Goal: Task Accomplishment & Management: Use online tool/utility

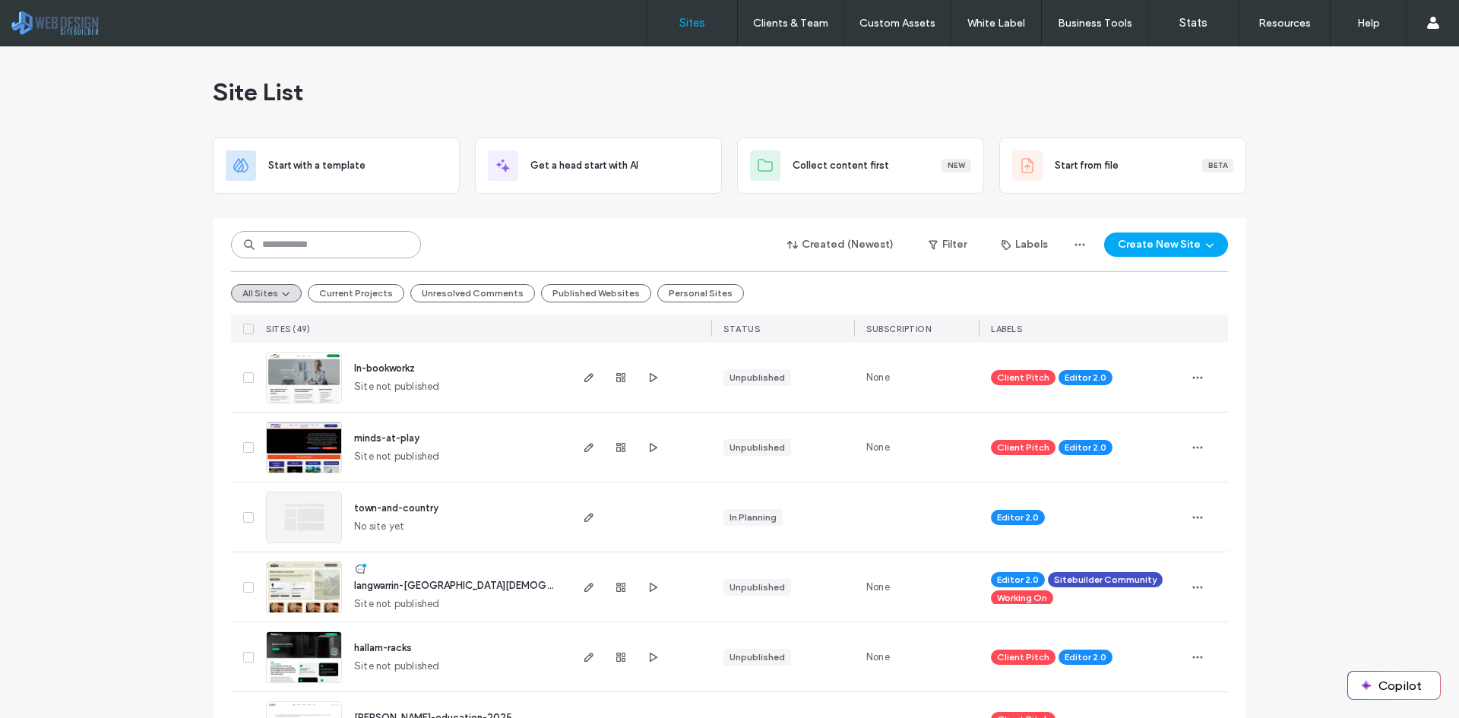
click at [369, 249] on input at bounding box center [326, 244] width 190 height 27
click at [580, 586] on span "button" at bounding box center [589, 587] width 18 height 18
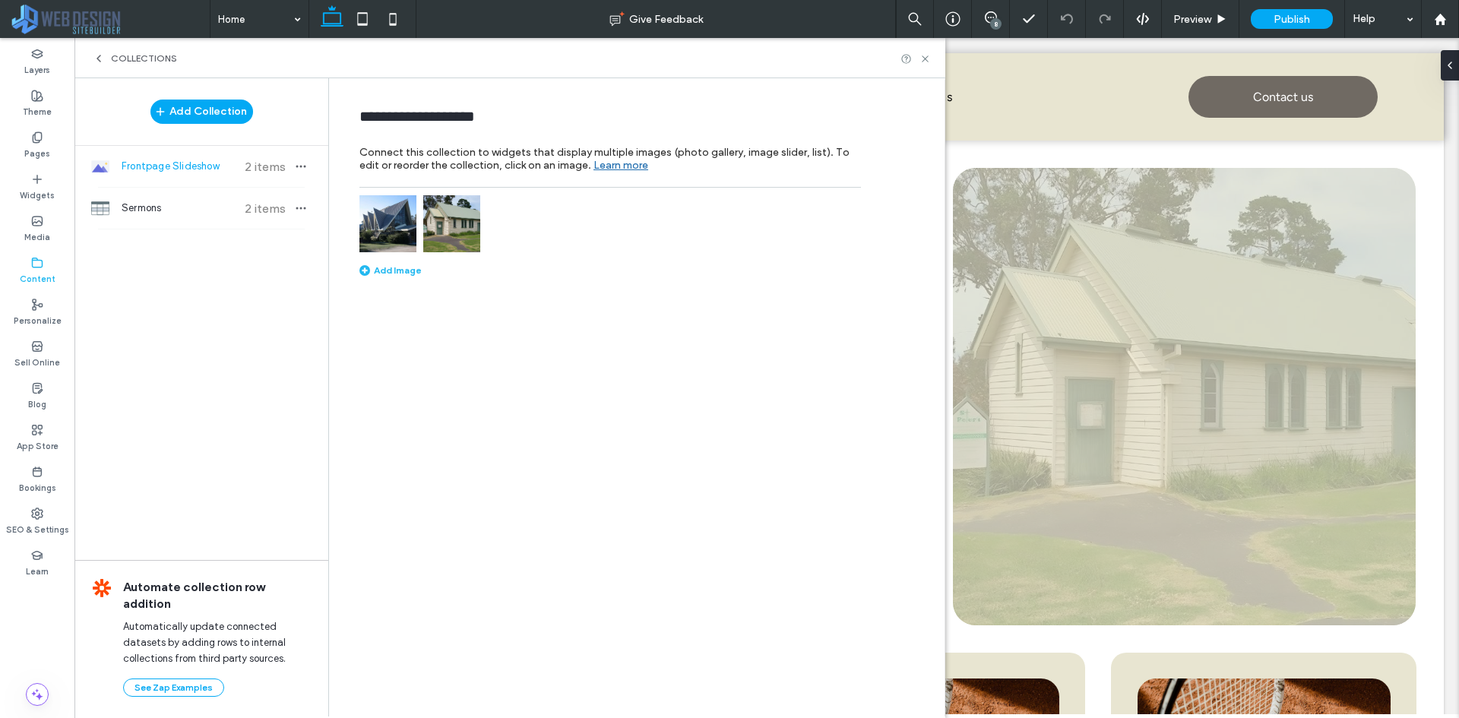
click at [135, 55] on span "Collections" at bounding box center [144, 58] width 66 height 12
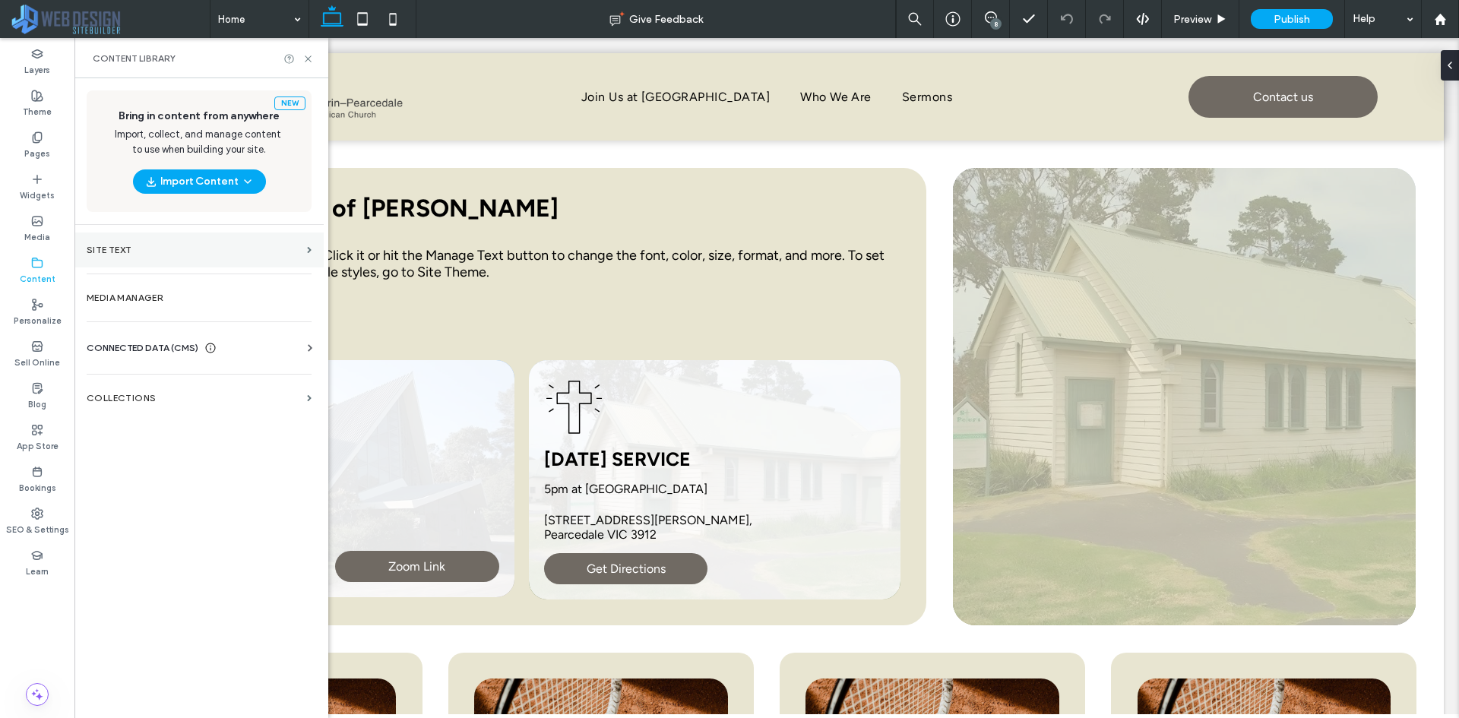
click at [138, 263] on section "Site Text" at bounding box center [198, 250] width 249 height 35
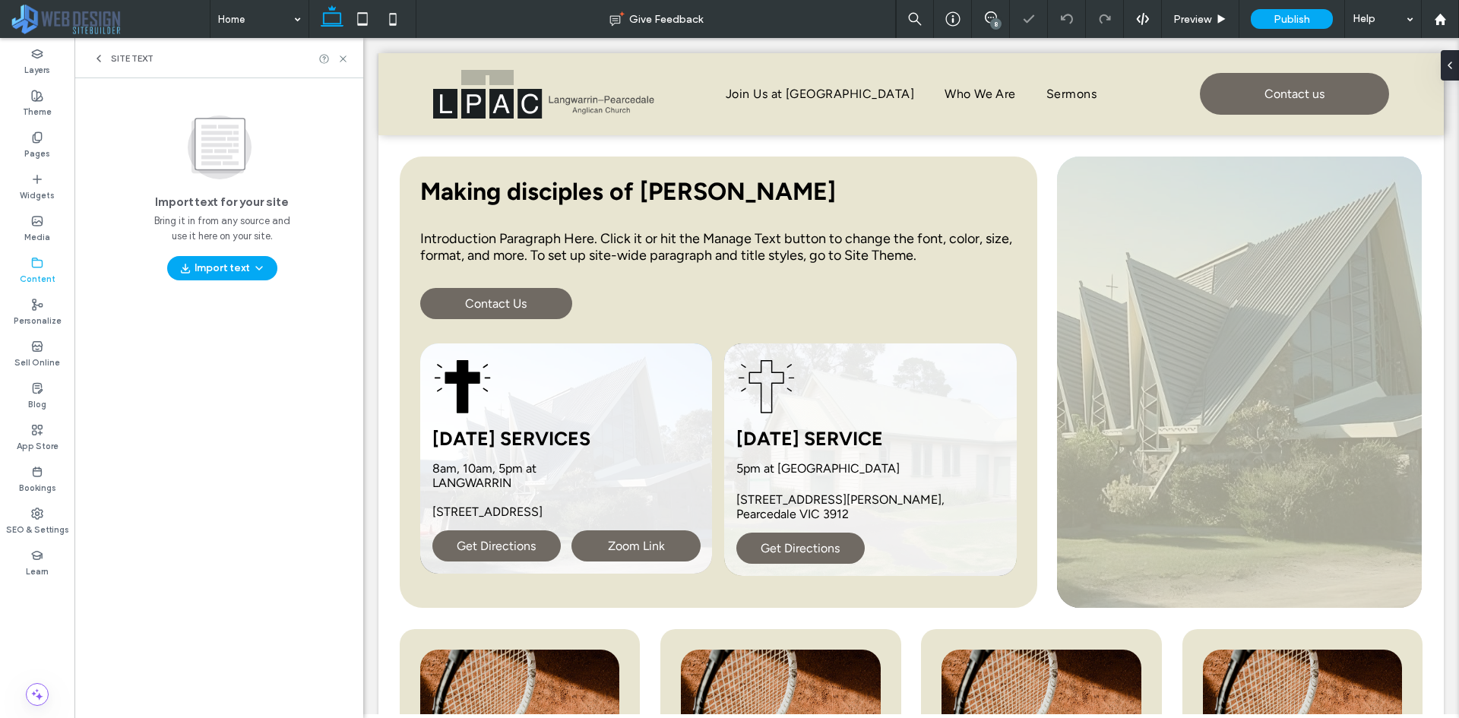
click at [122, 57] on span "Site Text" at bounding box center [132, 58] width 43 height 12
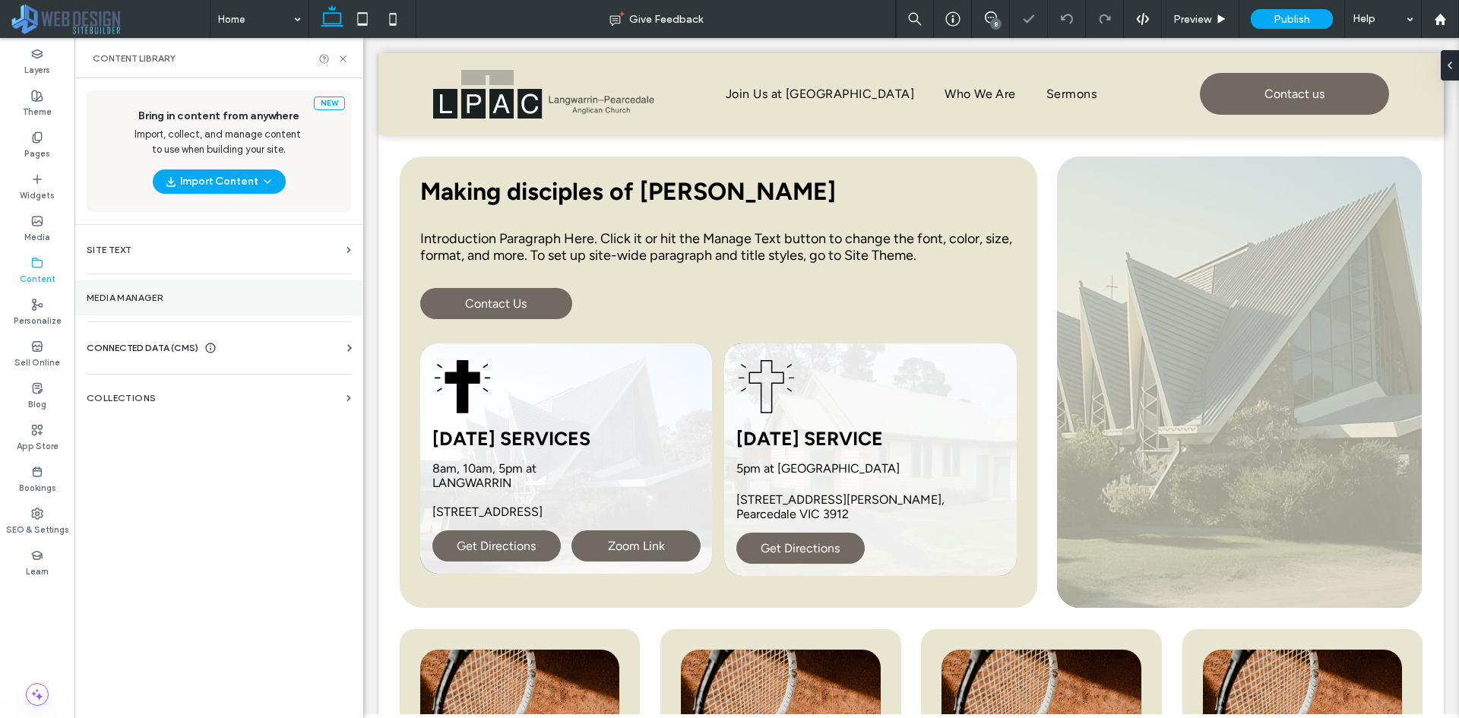
click at [150, 300] on label "Media Manager" at bounding box center [219, 298] width 265 height 11
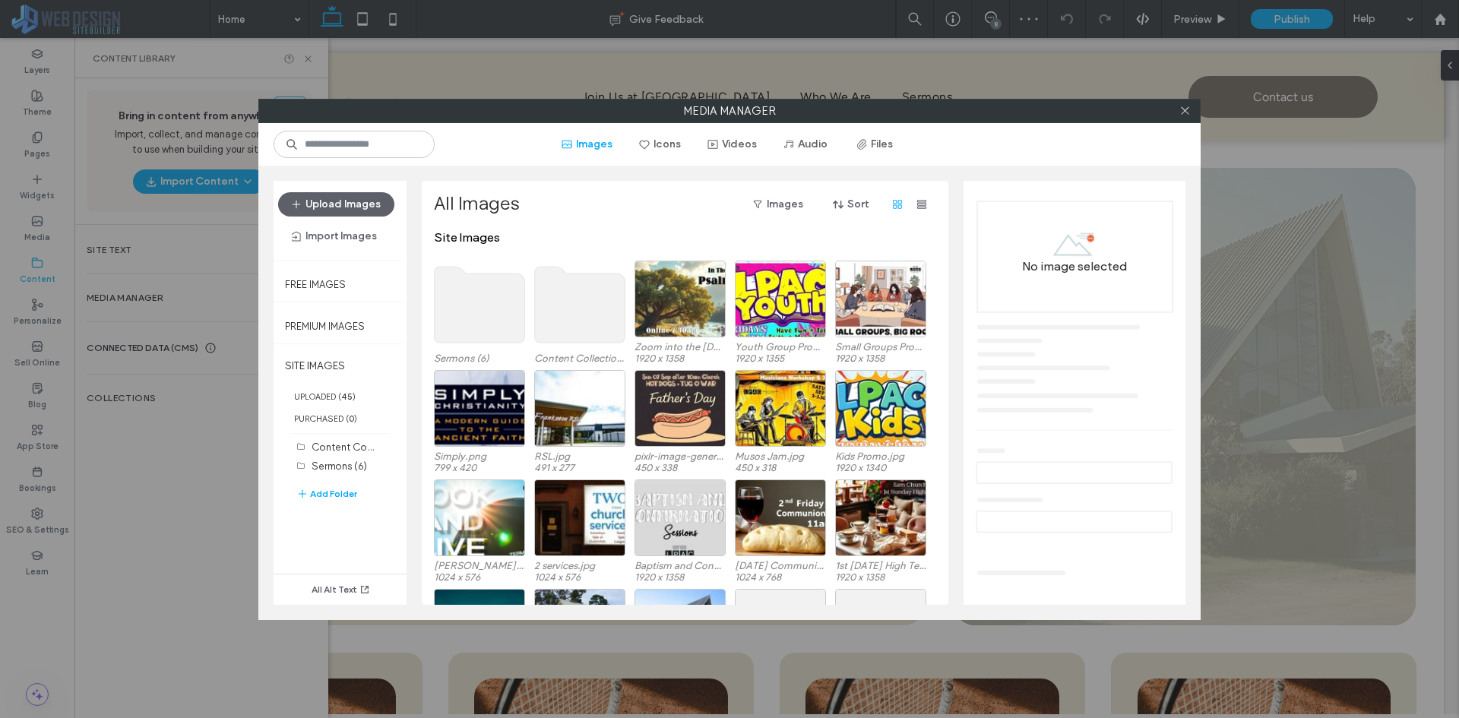
click at [569, 318] on use at bounding box center [580, 305] width 90 height 76
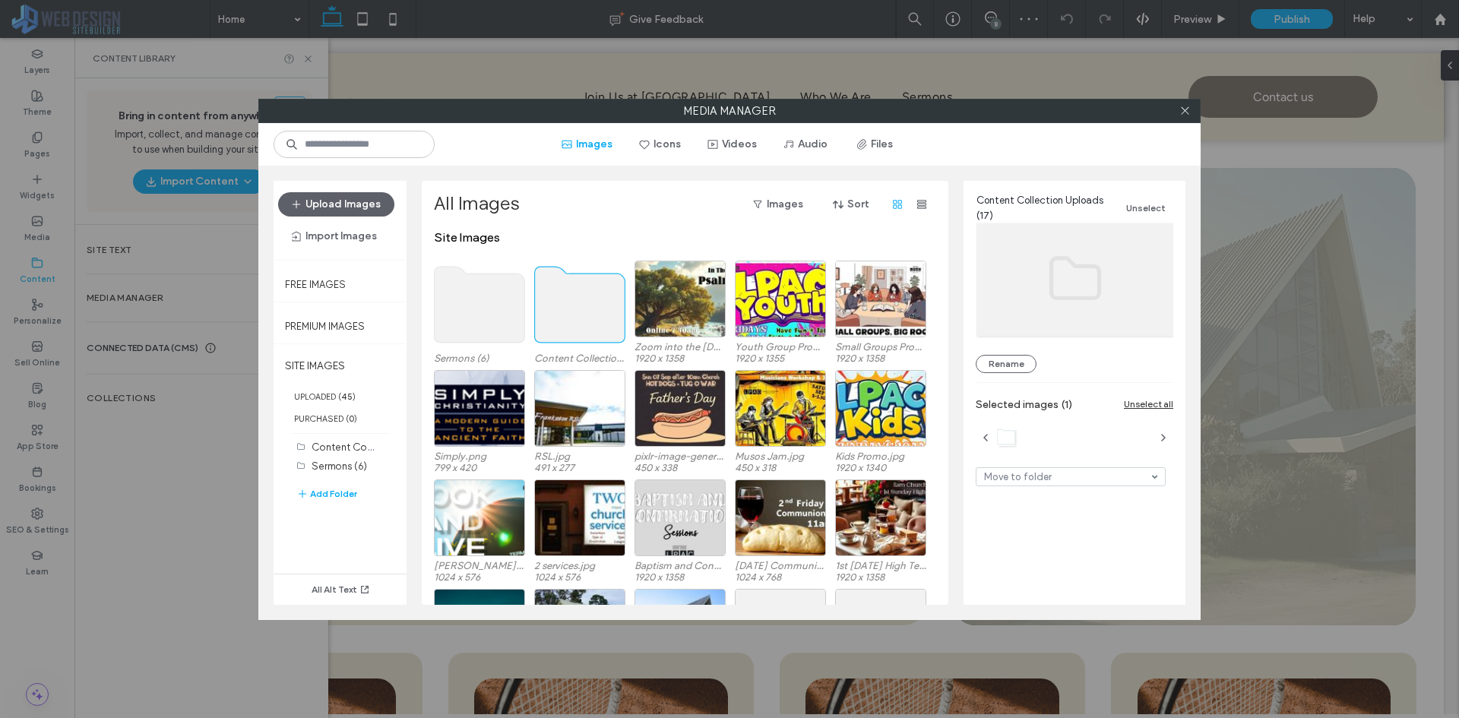
click at [569, 318] on use at bounding box center [580, 305] width 90 height 76
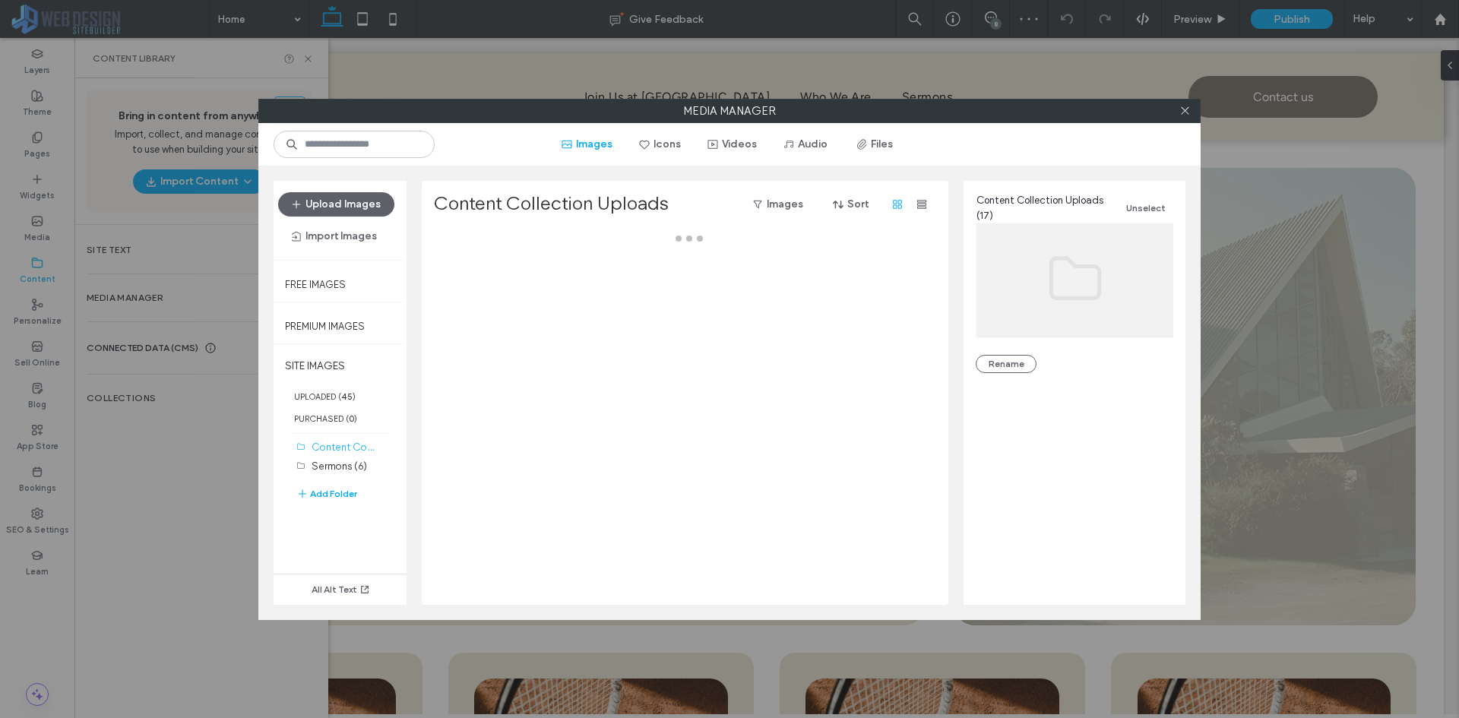
click at [569, 318] on div at bounding box center [689, 417] width 511 height 375
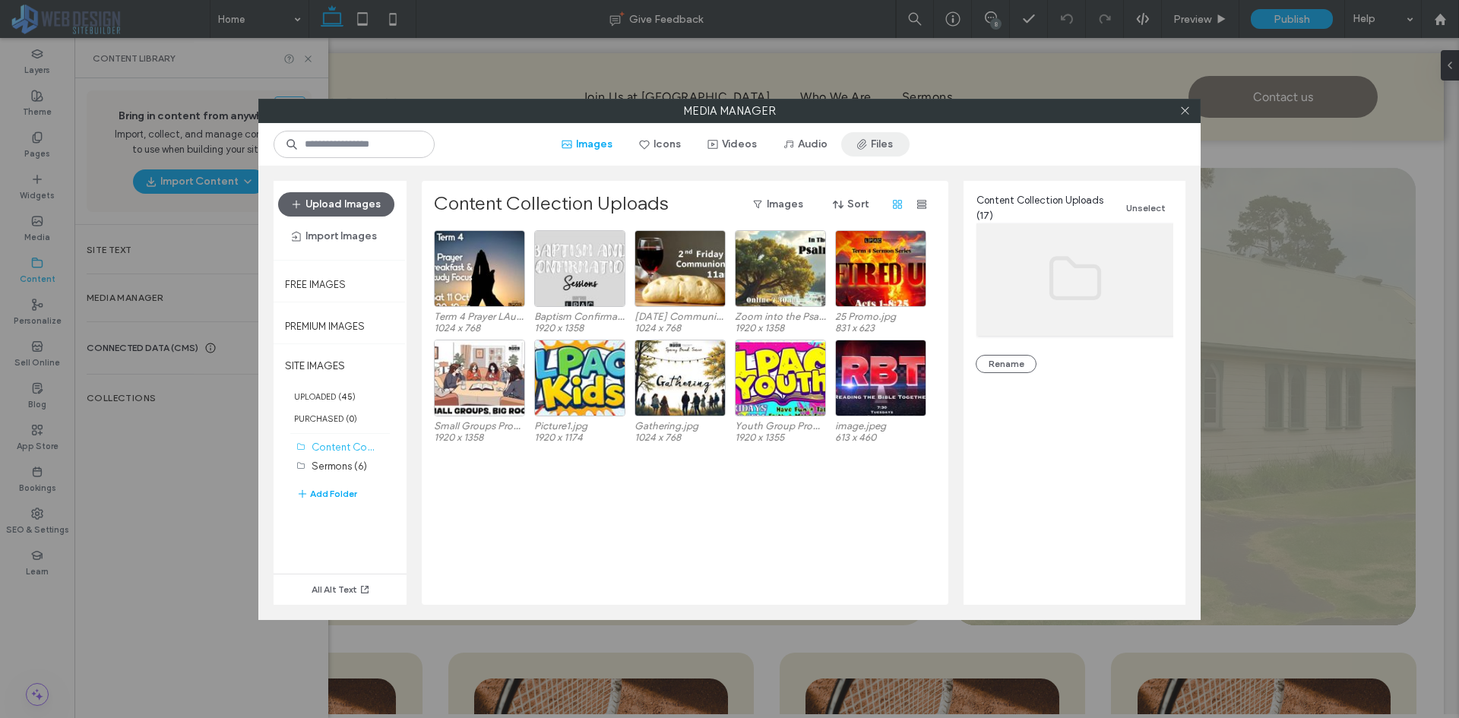
click at [861, 139] on icon "button" at bounding box center [862, 144] width 12 height 12
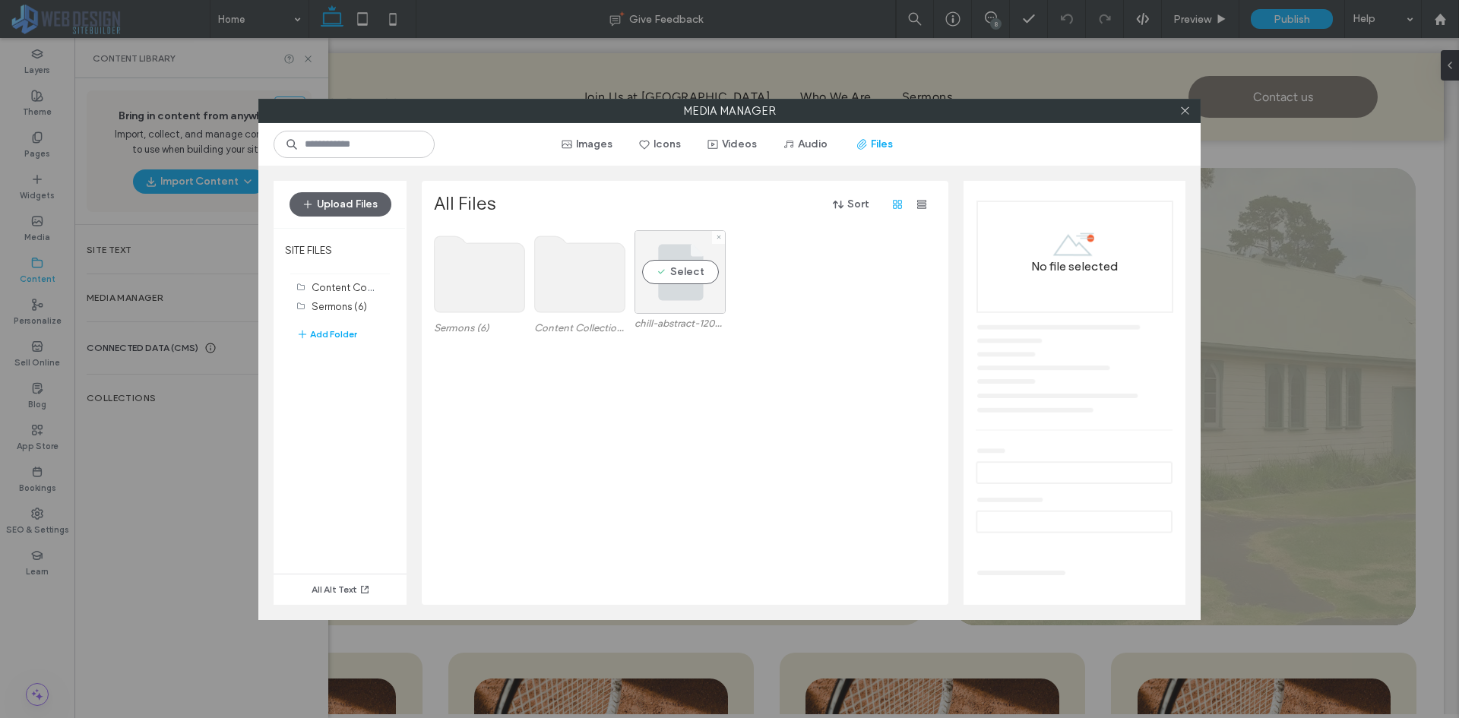
click at [704, 308] on div "Select" at bounding box center [680, 272] width 91 height 84
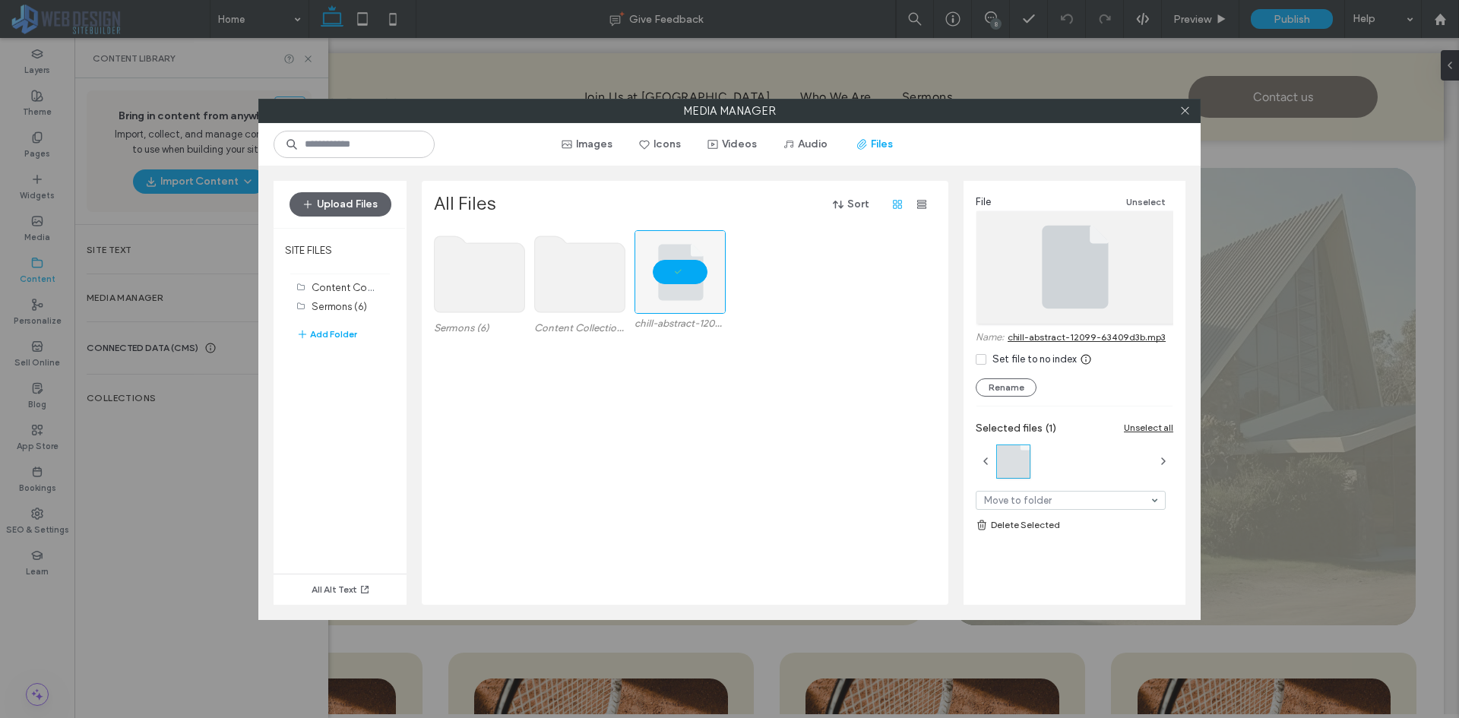
click at [580, 290] on use at bounding box center [580, 274] width 90 height 76
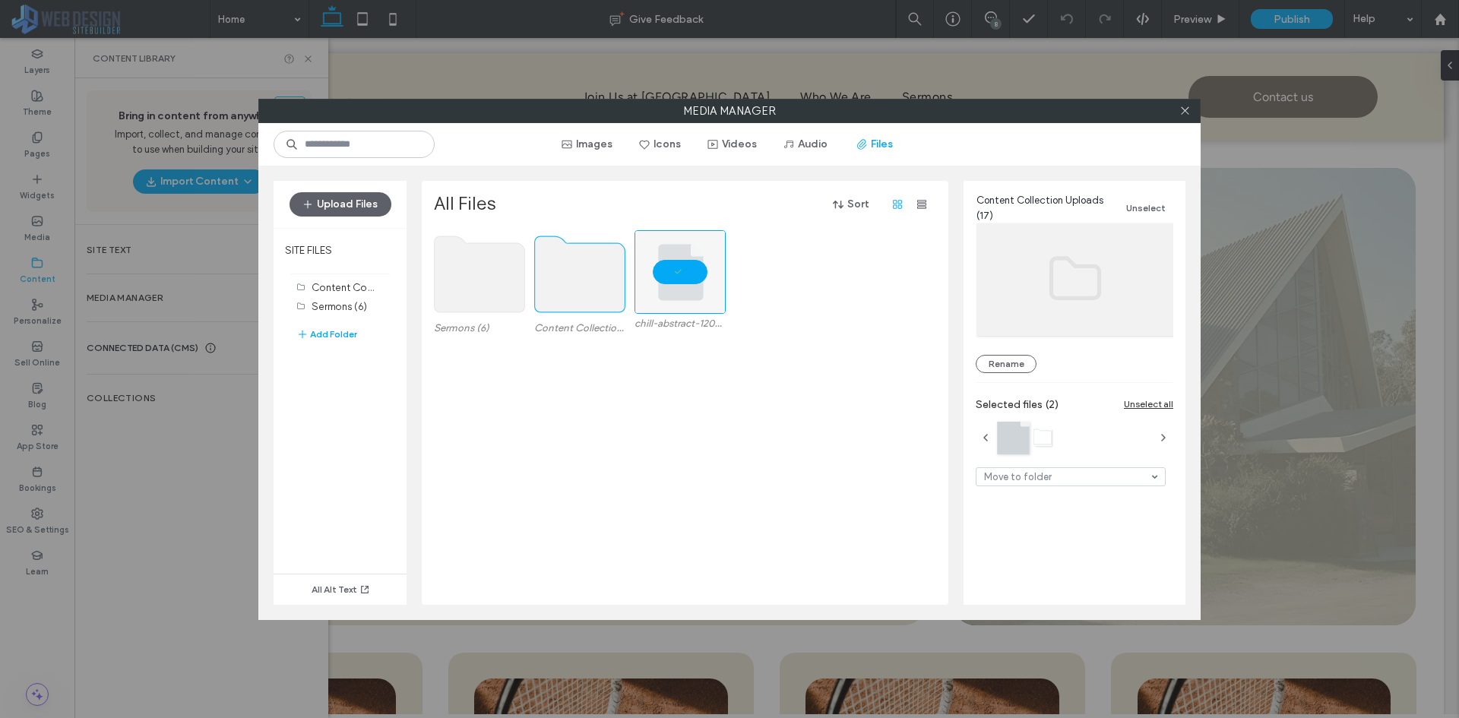
click at [580, 290] on use at bounding box center [580, 274] width 90 height 76
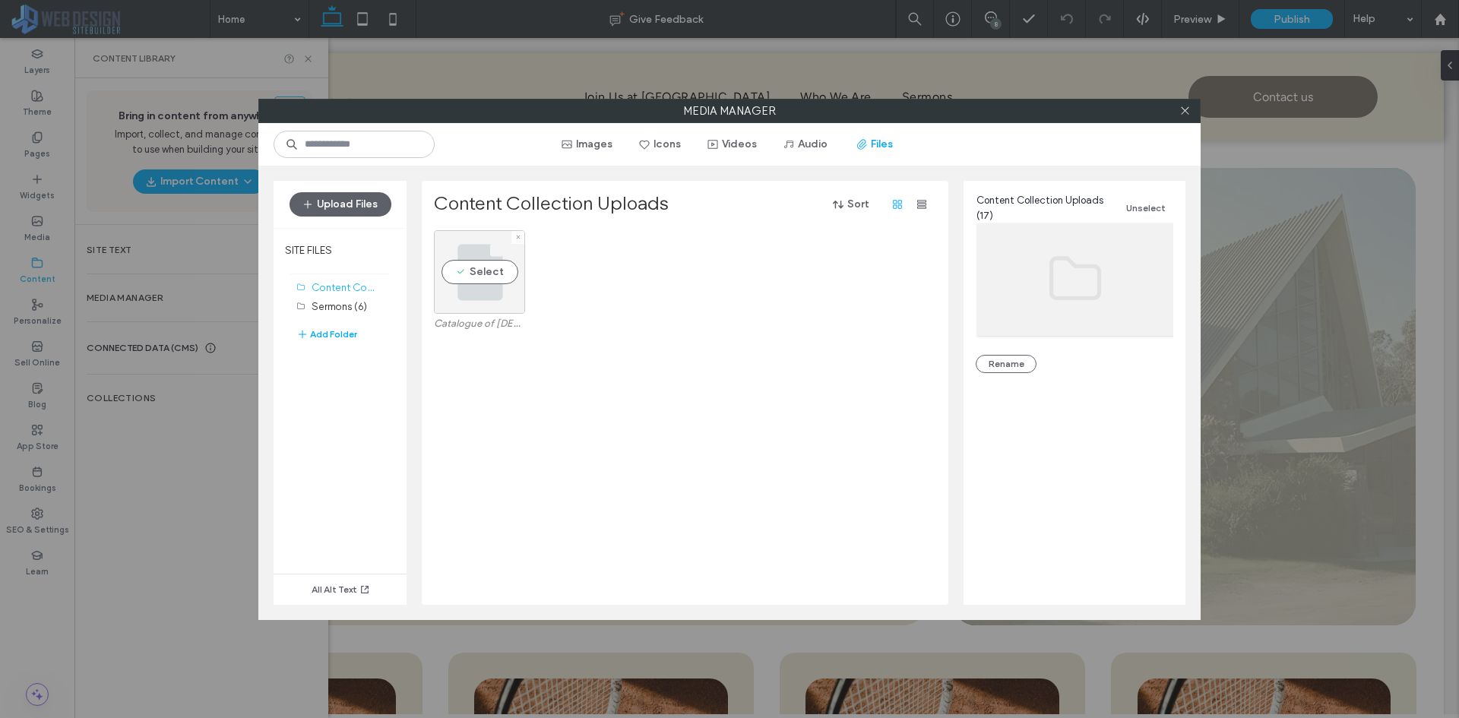
click at [497, 279] on div "Select" at bounding box center [479, 272] width 91 height 84
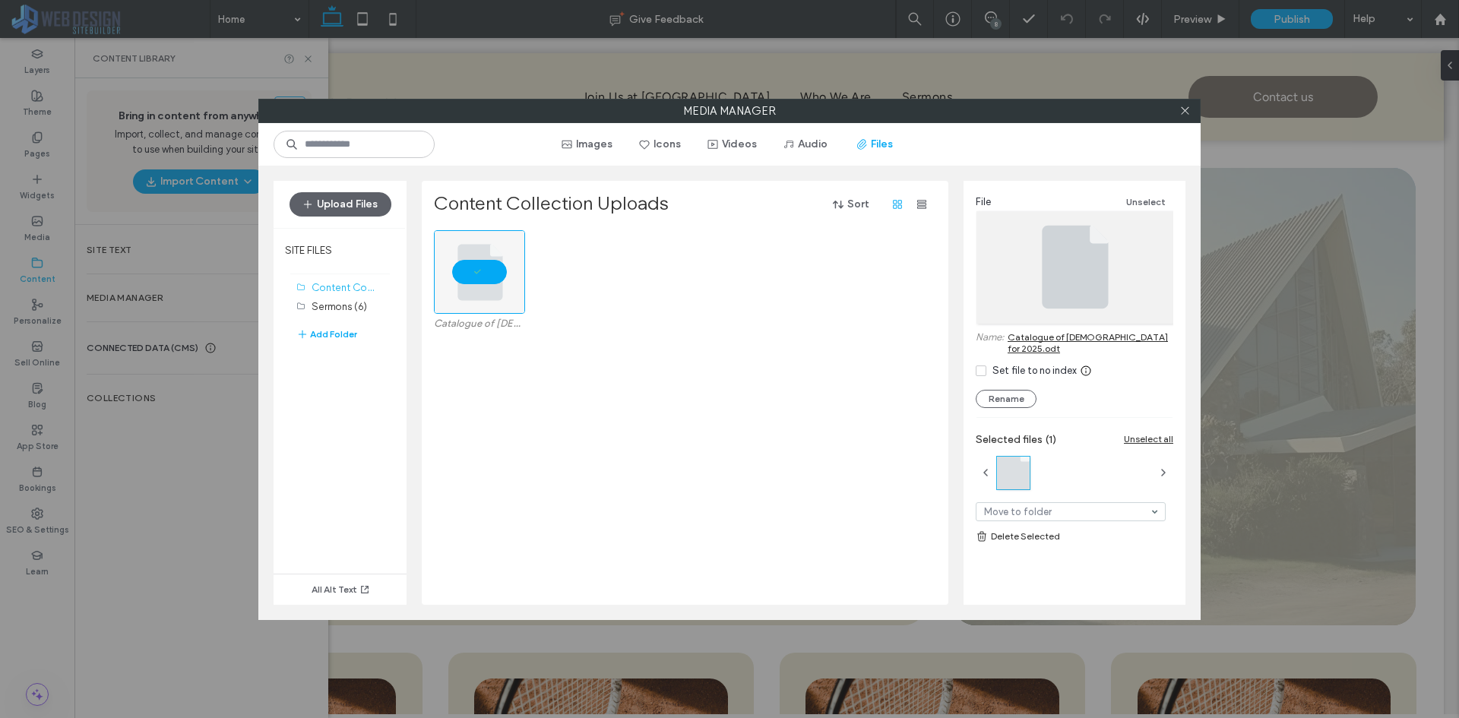
click at [1088, 334] on link "Catalogue of [DEMOGRAPHIC_DATA] for 2025.odt" at bounding box center [1091, 342] width 166 height 23
click at [806, 150] on button "Audio" at bounding box center [806, 144] width 71 height 24
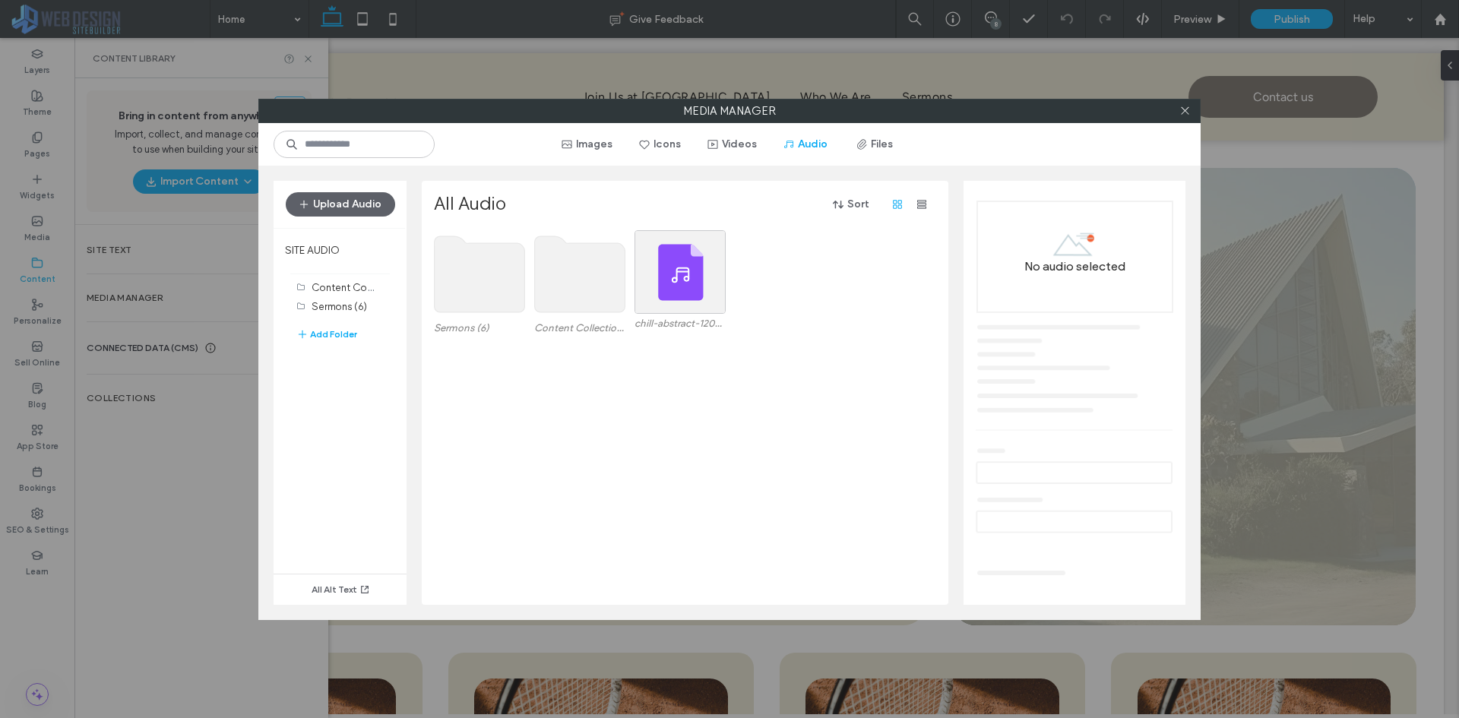
click at [482, 250] on use at bounding box center [480, 274] width 90 height 76
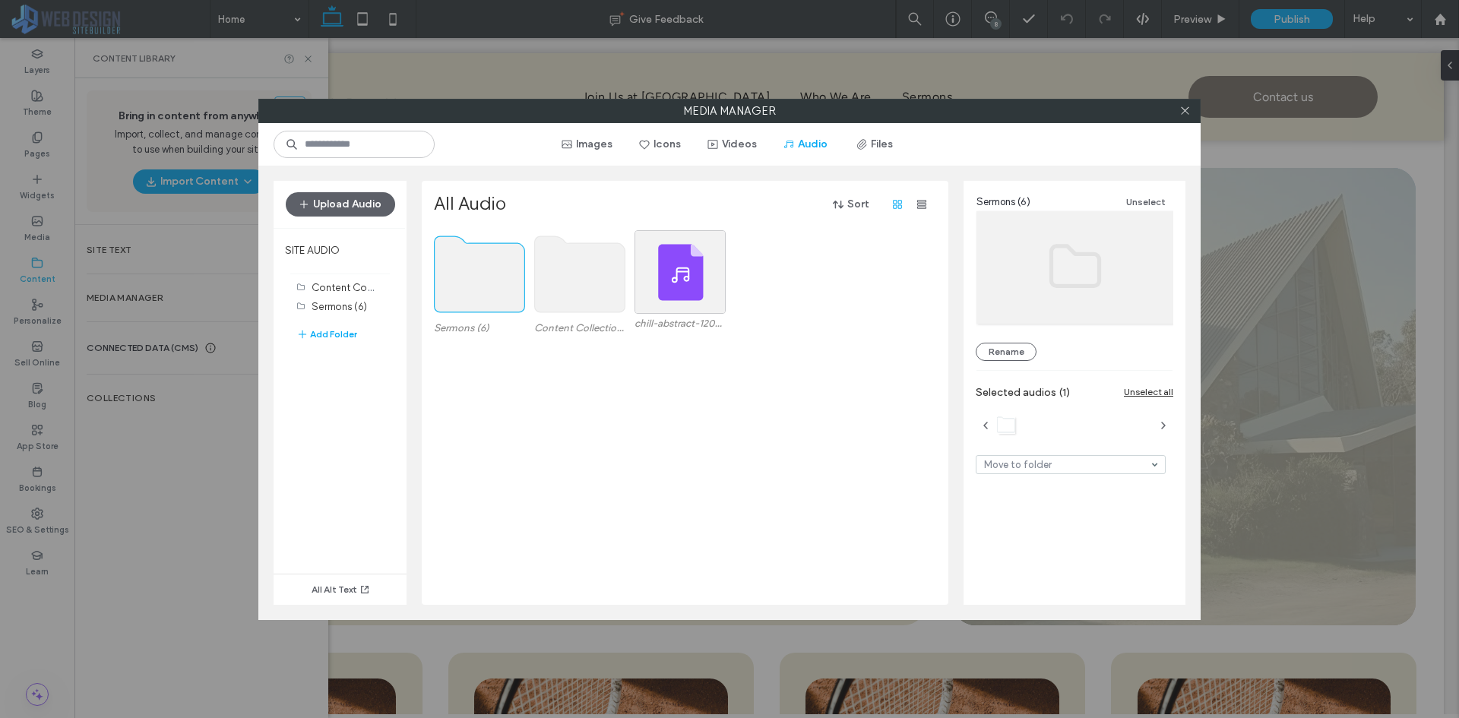
click at [482, 250] on use at bounding box center [480, 274] width 90 height 76
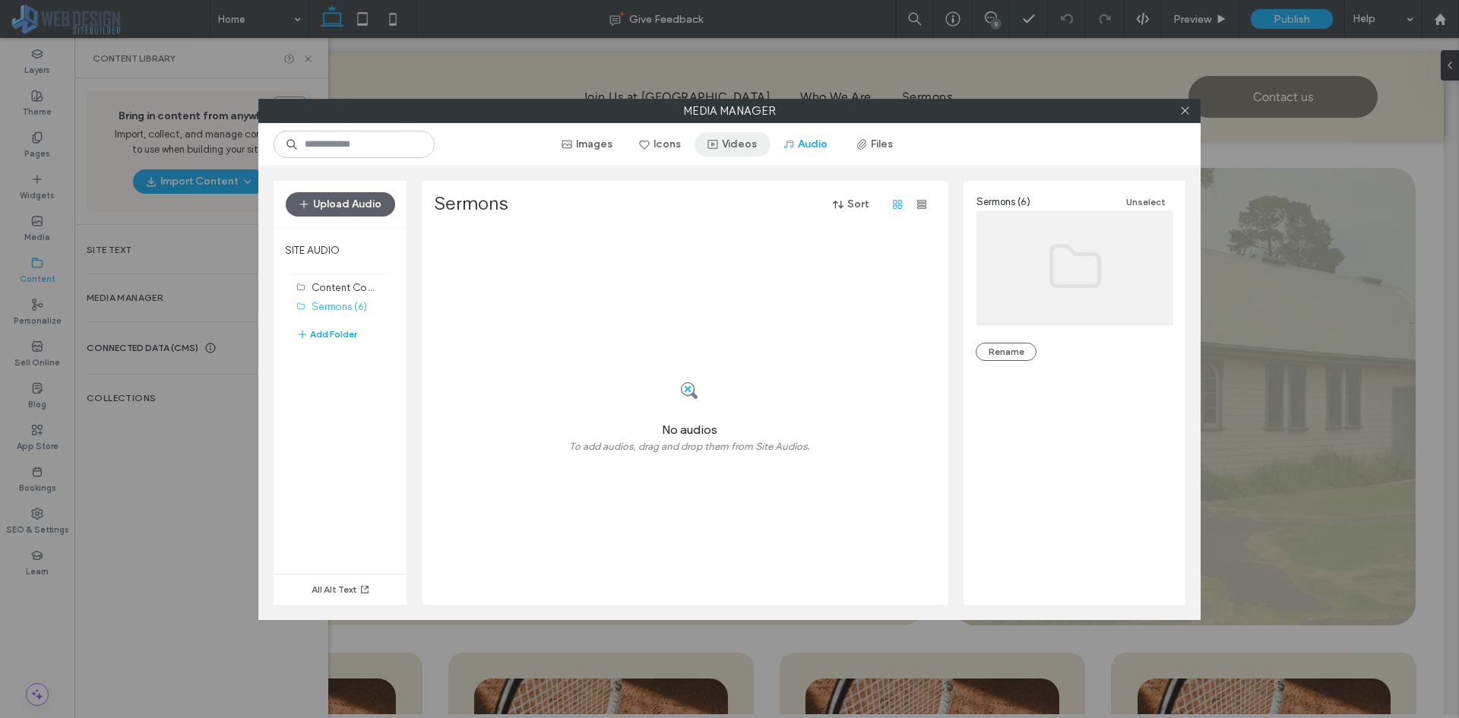
click at [721, 139] on span "button" at bounding box center [714, 144] width 15 height 23
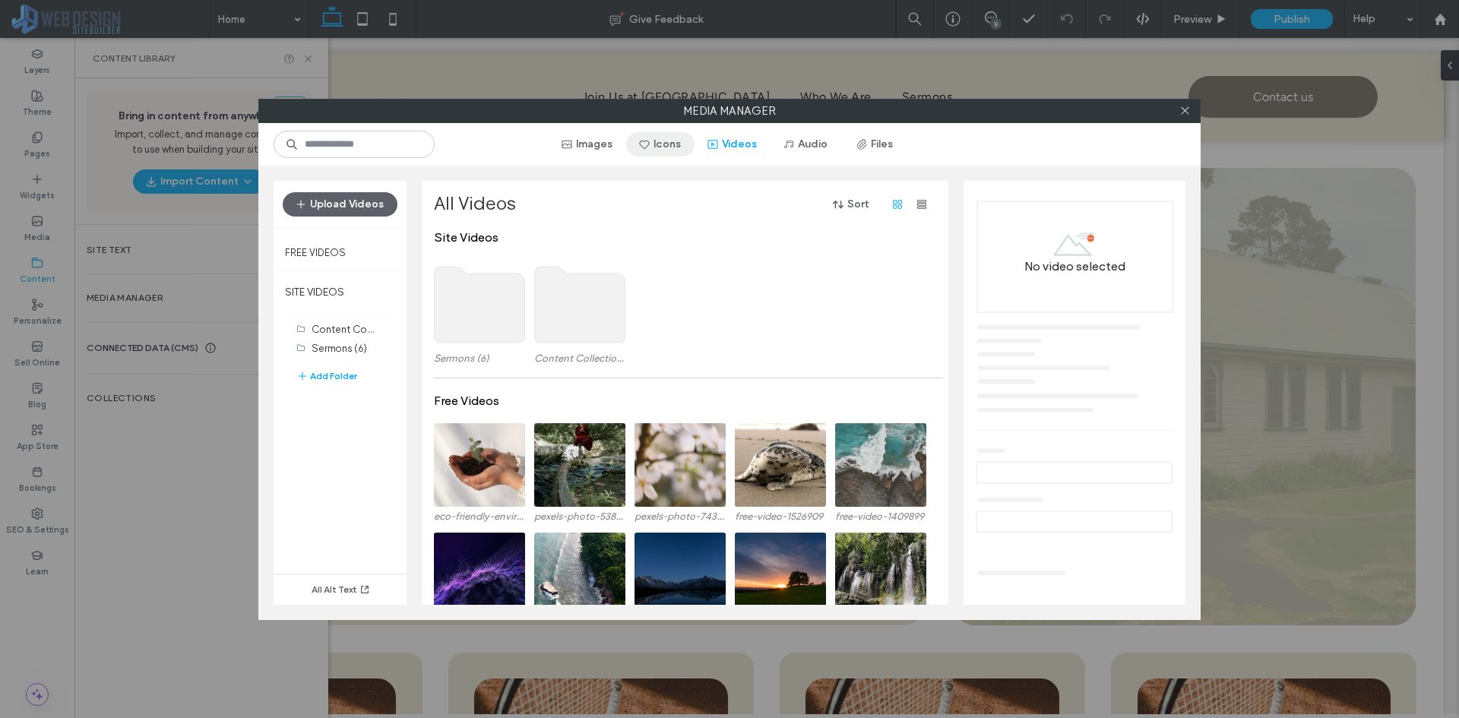
click at [654, 144] on span "button" at bounding box center [645, 144] width 15 height 23
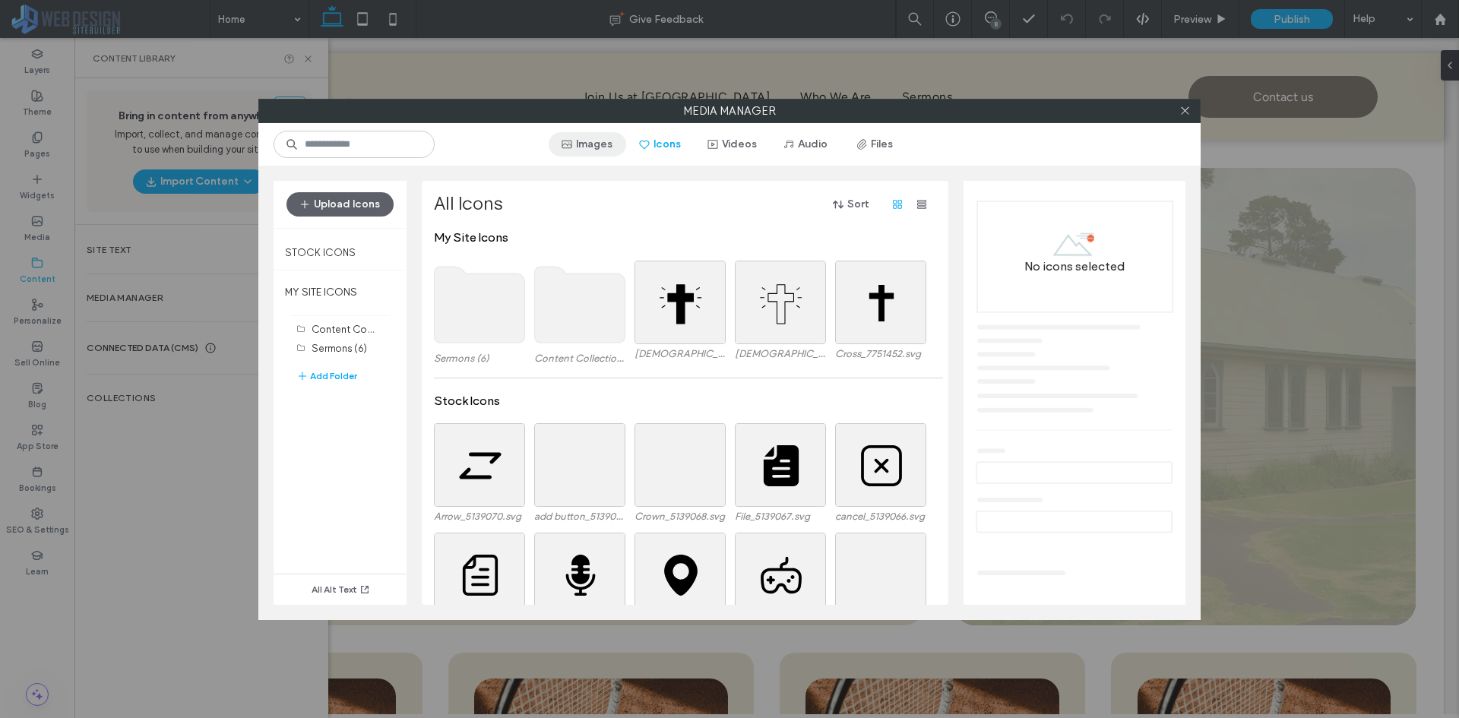
click at [566, 146] on icon "button" at bounding box center [567, 144] width 12 height 12
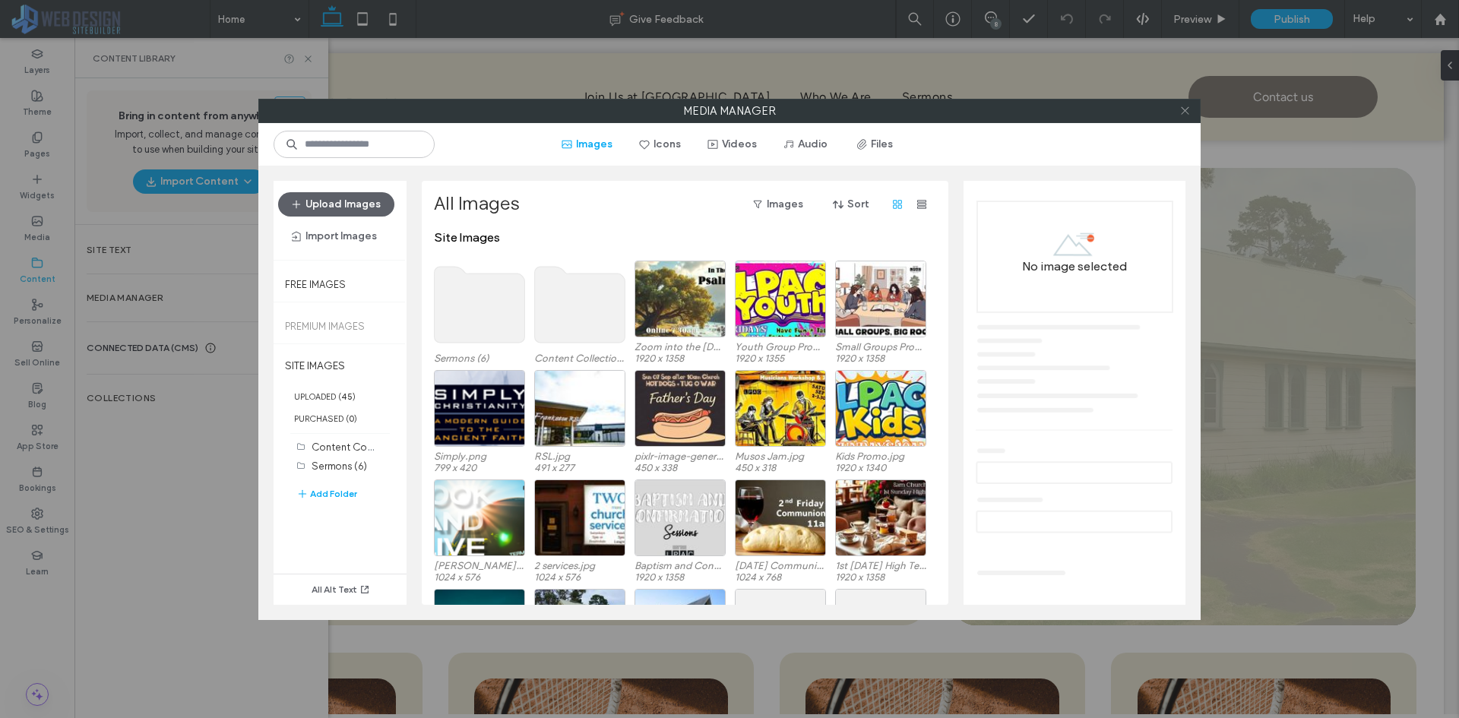
click at [1190, 114] on icon at bounding box center [1185, 110] width 11 height 11
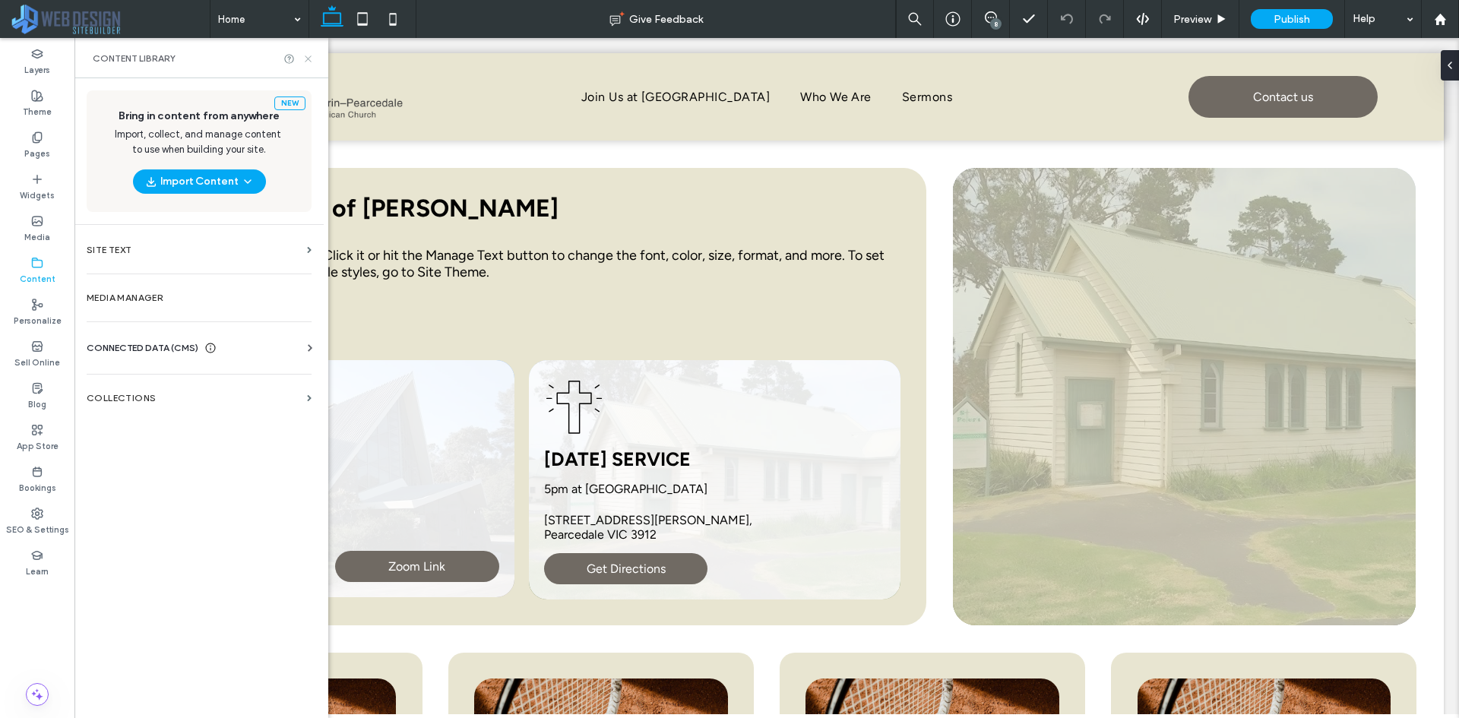
click at [312, 61] on icon at bounding box center [308, 58] width 11 height 11
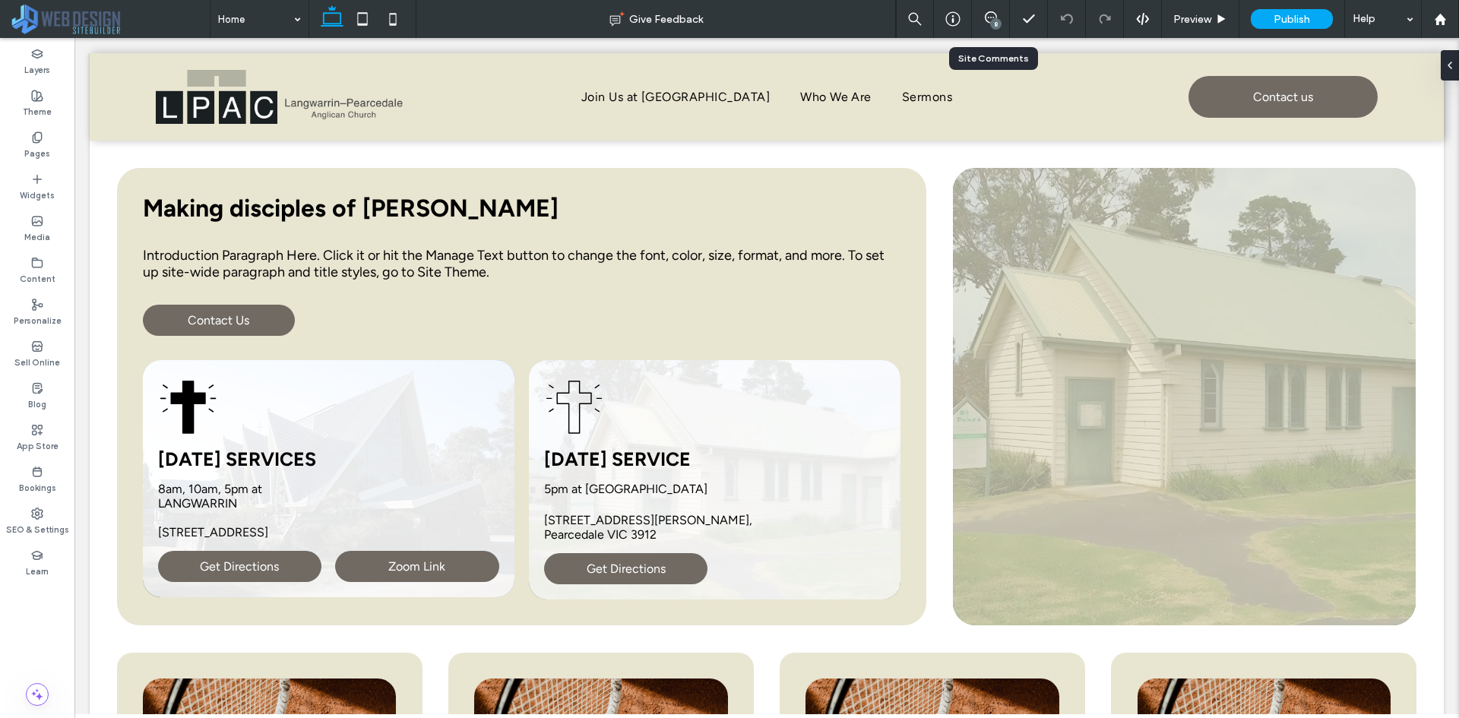
click at [991, 8] on div "8" at bounding box center [991, 19] width 38 height 38
click at [996, 18] on div "8" at bounding box center [995, 23] width 11 height 11
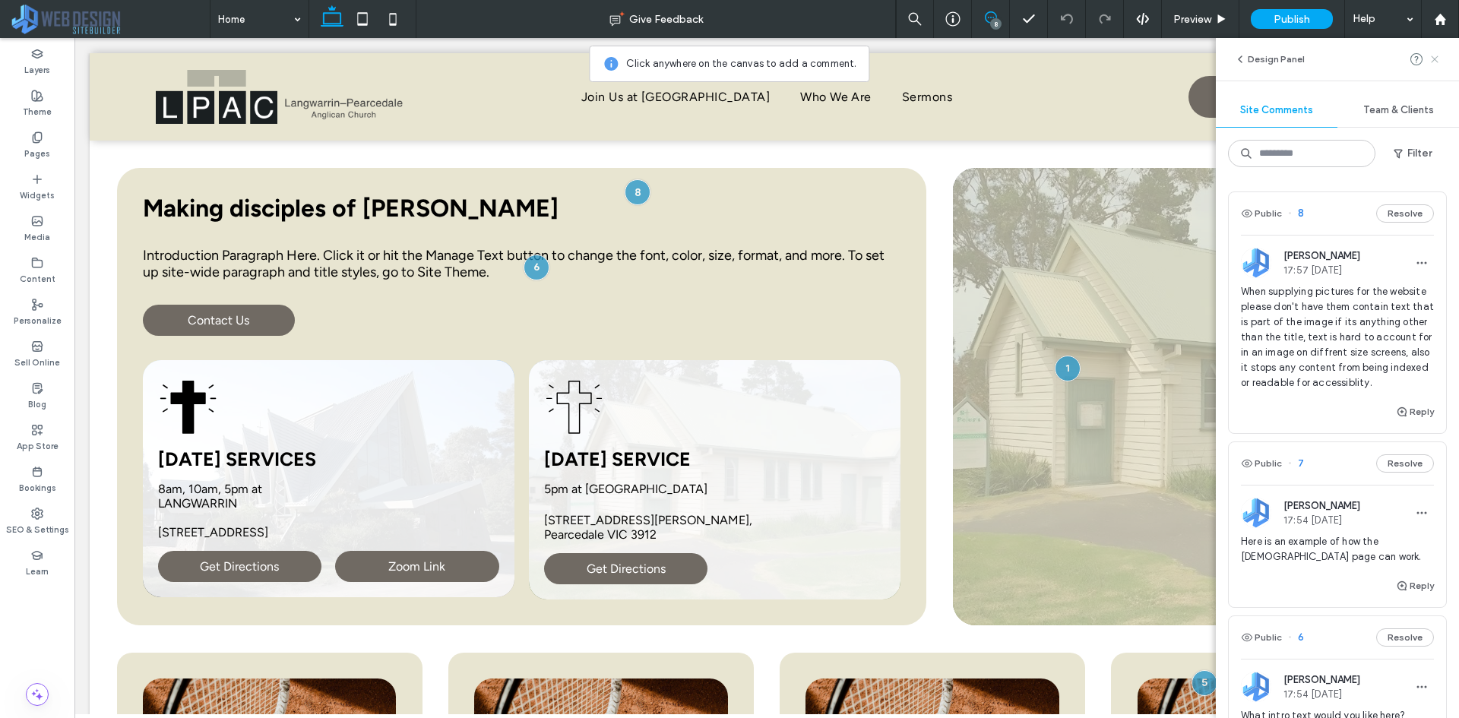
click at [1433, 62] on use at bounding box center [1434, 58] width 7 height 7
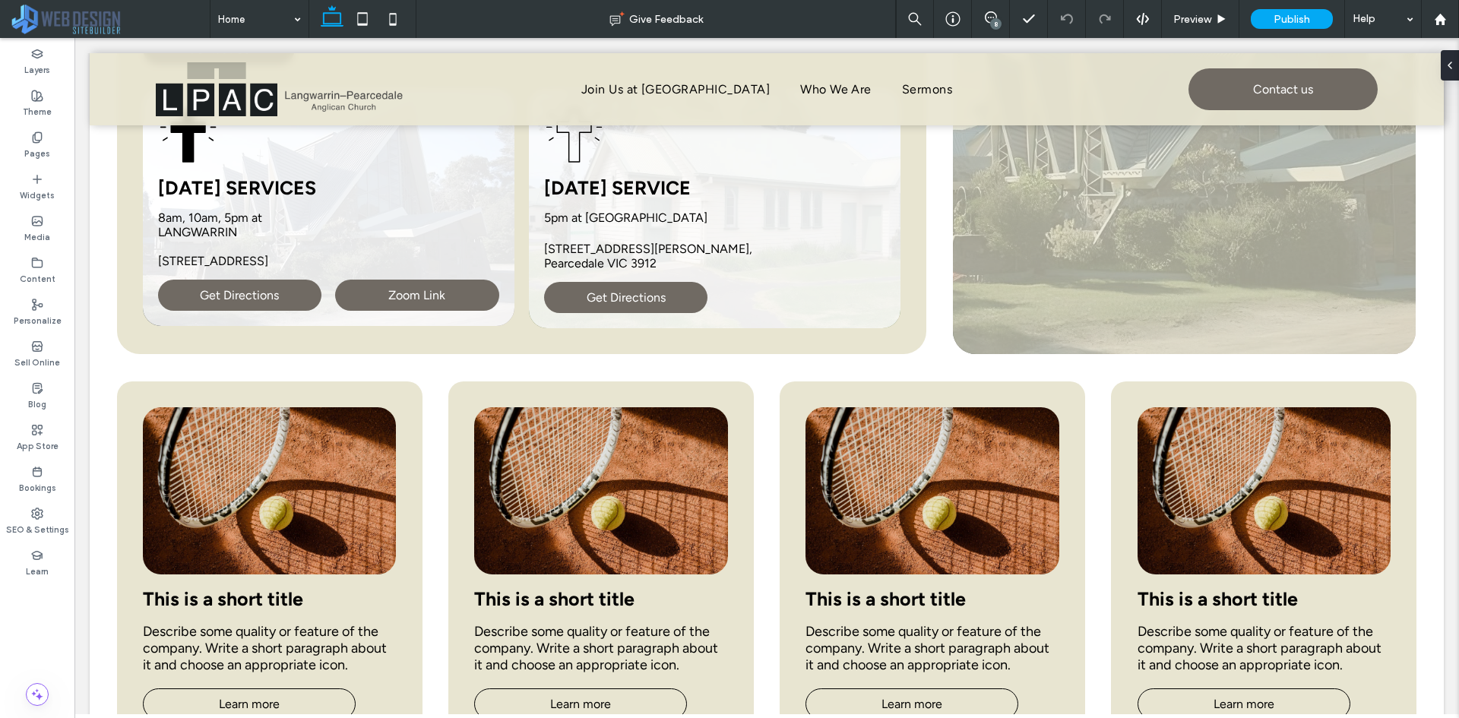
scroll to position [211, 0]
